Goal: Obtain resource: Download file/media

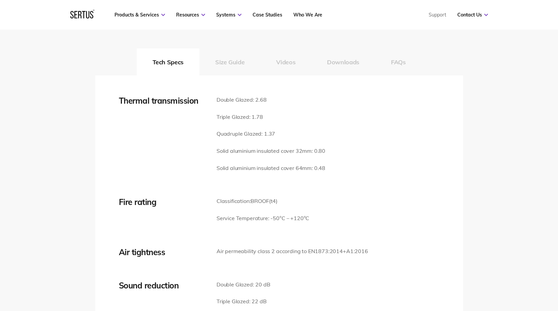
scroll to position [943, 0]
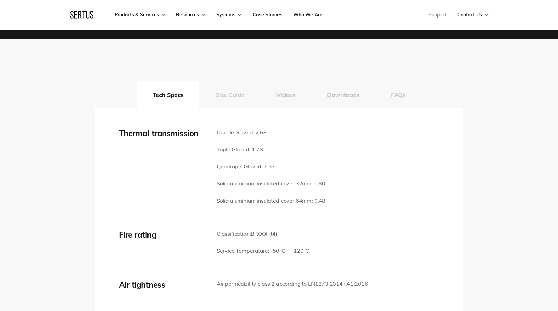
click at [237, 99] on button "Size Guide" at bounding box center [229, 94] width 61 height 27
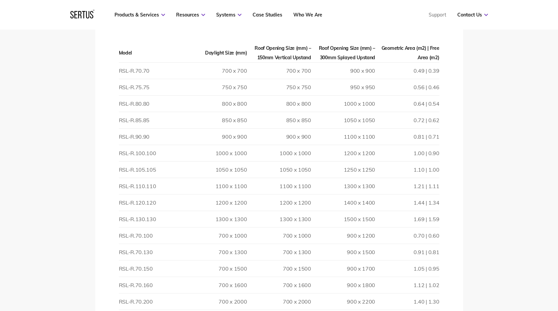
scroll to position [1077, 0]
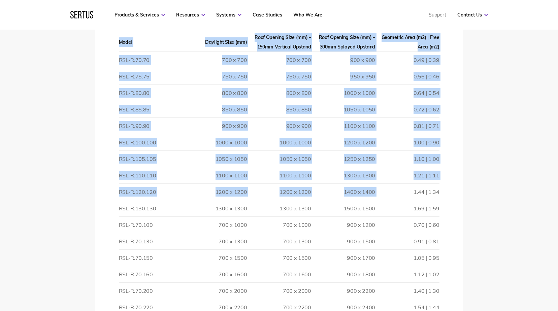
drag, startPoint x: 443, startPoint y: 194, endPoint x: 412, endPoint y: 195, distance: 30.3
drag, startPoint x: 412, startPoint y: 195, endPoint x: 386, endPoint y: 197, distance: 26.7
click at [386, 197] on td "1.44 | 1.34" at bounding box center [407, 192] width 64 height 16
click at [383, 198] on td "1.44 | 1.34" at bounding box center [407, 192] width 64 height 16
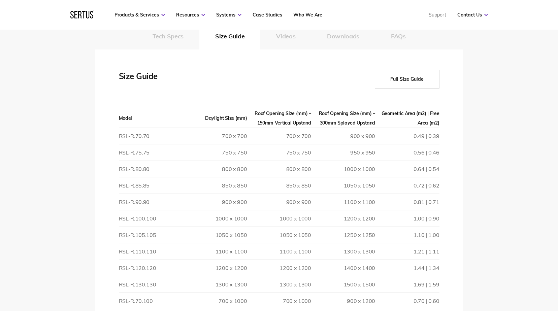
scroll to position [976, 0]
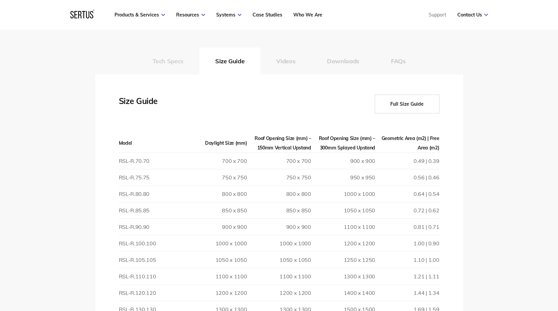
click at [164, 60] on button "Tech Specs" at bounding box center [168, 60] width 63 height 27
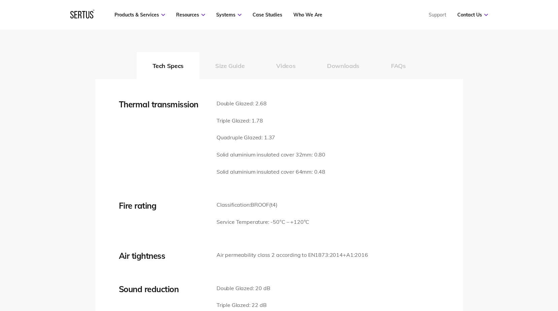
scroll to position [909, 0]
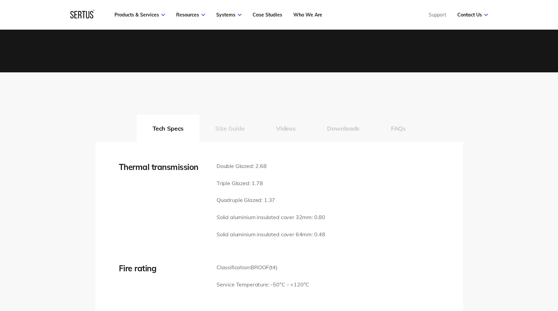
click at [232, 127] on button "Size Guide" at bounding box center [229, 128] width 61 height 27
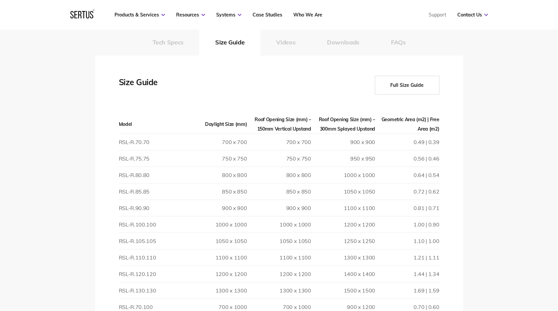
scroll to position [943, 0]
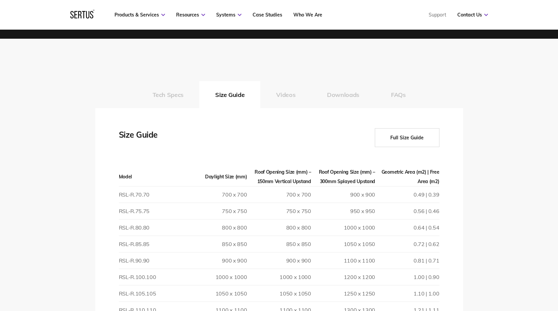
click at [409, 141] on button "Full Size Guide" at bounding box center [407, 137] width 65 height 19
click at [416, 138] on button "Full Size Guide" at bounding box center [407, 137] width 65 height 19
click at [416, 139] on button "Full Size Guide" at bounding box center [407, 137] width 65 height 19
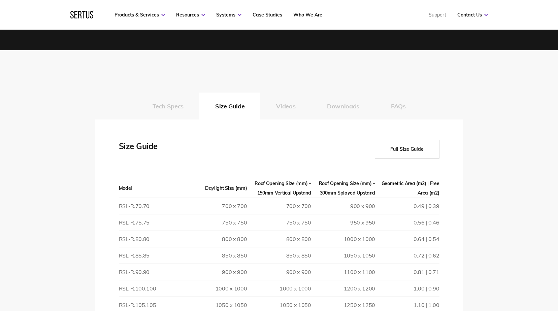
scroll to position [875, 0]
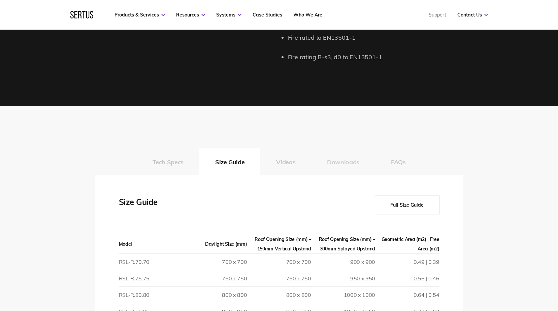
click at [341, 164] on button "Downloads" at bounding box center [343, 161] width 64 height 27
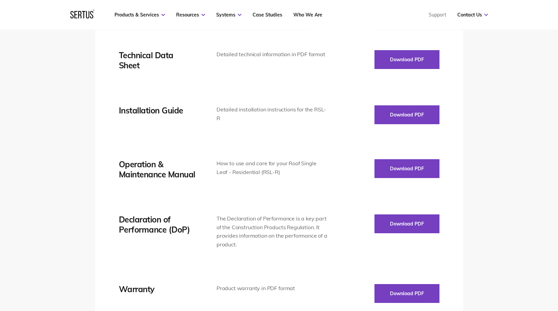
scroll to position [1010, 0]
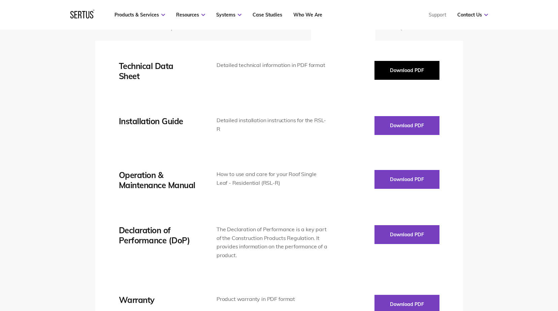
click at [390, 77] on button "Download PDF" at bounding box center [406, 70] width 65 height 19
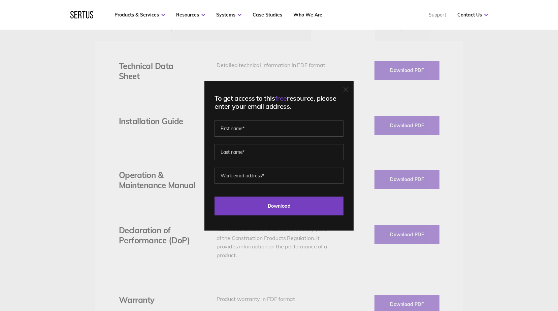
click at [351, 87] on div "To get access to this free resource, please enter your email address. Last Down…" at bounding box center [278, 156] width 149 height 150
click at [339, 86] on div "To get access to this free resource, please enter your email address. Last Down…" at bounding box center [278, 156] width 149 height 150
click at [347, 90] on icon at bounding box center [346, 90] width 4 height 4
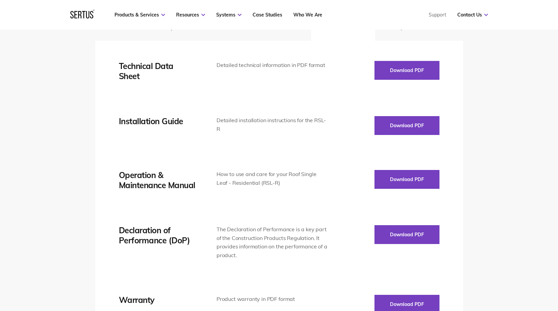
click at [421, 136] on div "Technical Data Sheet Detailed technical information in PDF format Download PDF …" at bounding box center [279, 214] width 320 height 306
click at [418, 132] on button "Download PDF" at bounding box center [406, 125] width 65 height 19
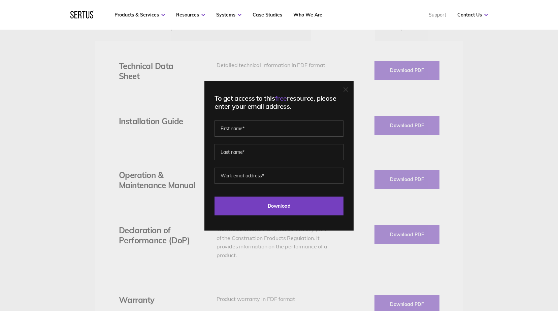
click at [348, 91] on icon at bounding box center [345, 89] width 5 height 5
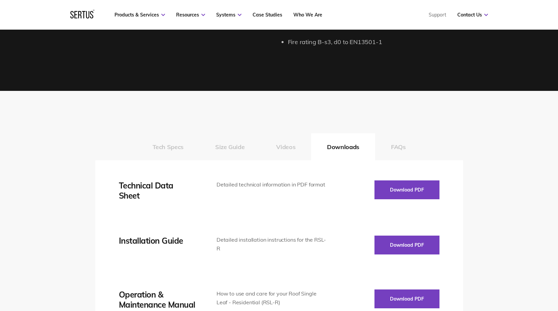
scroll to position [875, 0]
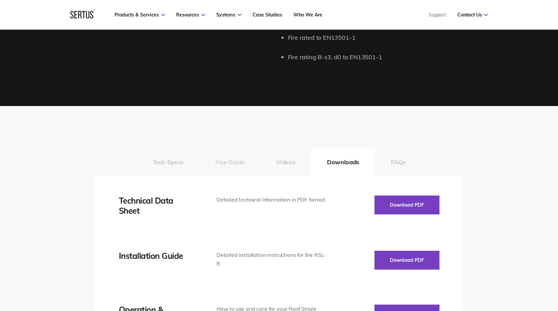
click at [229, 164] on button "Size Guide" at bounding box center [229, 161] width 61 height 27
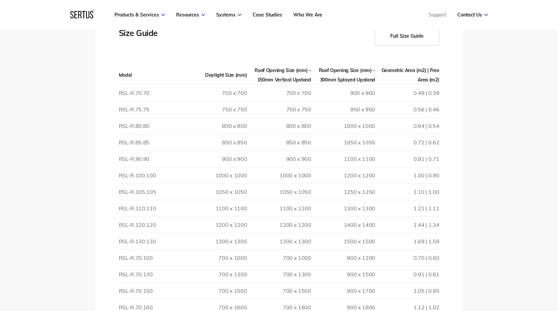
scroll to position [1077, 0]
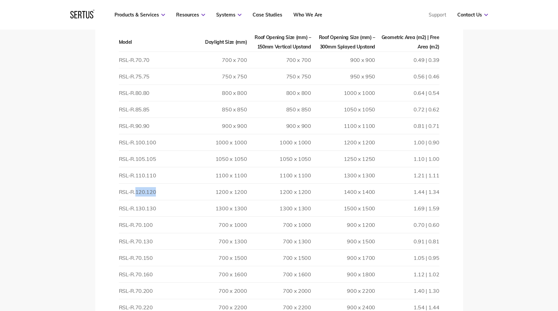
drag, startPoint x: 162, startPoint y: 193, endPoint x: 135, endPoint y: 195, distance: 27.3
click at [135, 195] on td "RSL-R.120.120" at bounding box center [151, 192] width 64 height 16
